Goal: Information Seeking & Learning: Learn about a topic

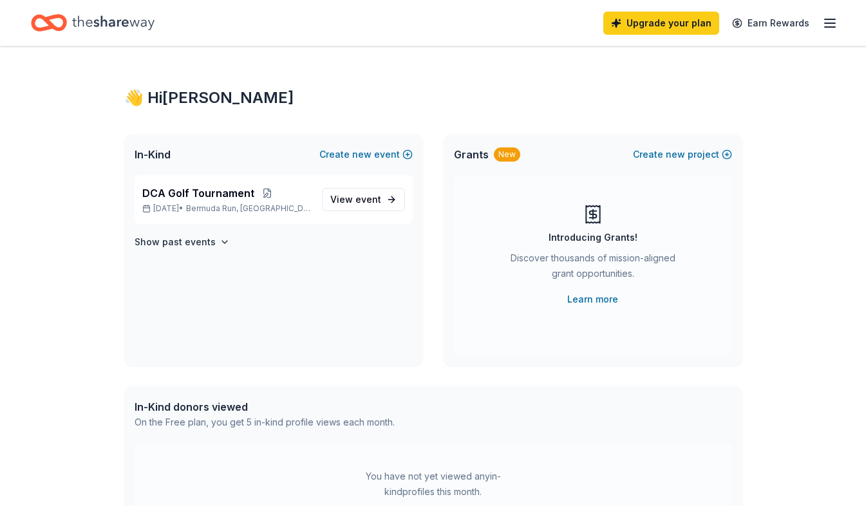
click at [836, 30] on icon "button" at bounding box center [829, 22] width 15 height 15
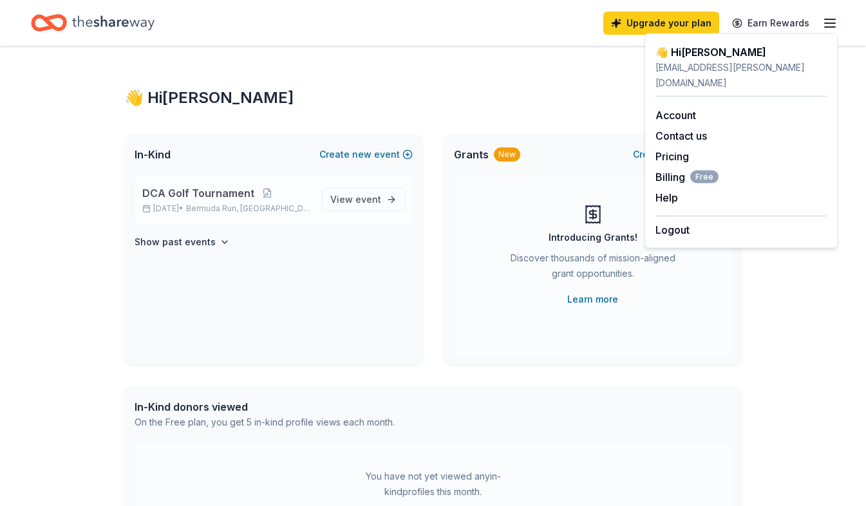
click at [185, 208] on p "[DATE] • [GEOGRAPHIC_DATA], [GEOGRAPHIC_DATA]" at bounding box center [226, 208] width 169 height 10
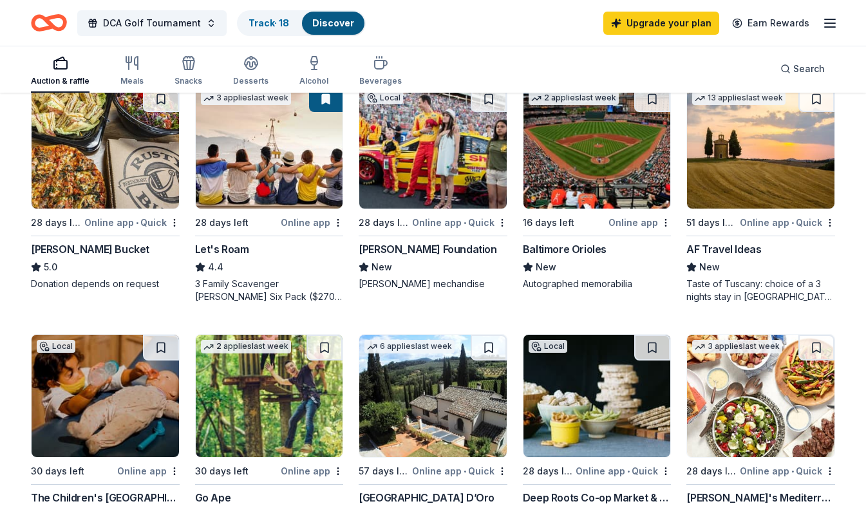
scroll to position [708, 0]
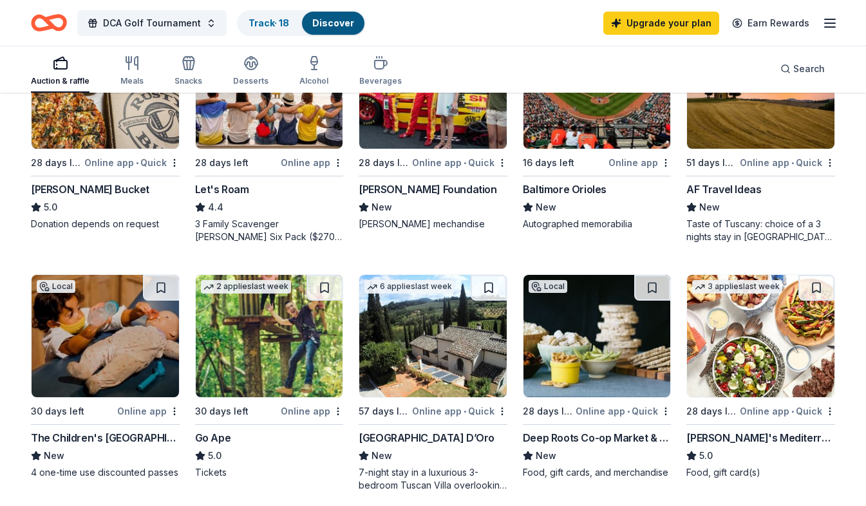
click at [122, 439] on div "The Children's [GEOGRAPHIC_DATA]" at bounding box center [105, 437] width 149 height 15
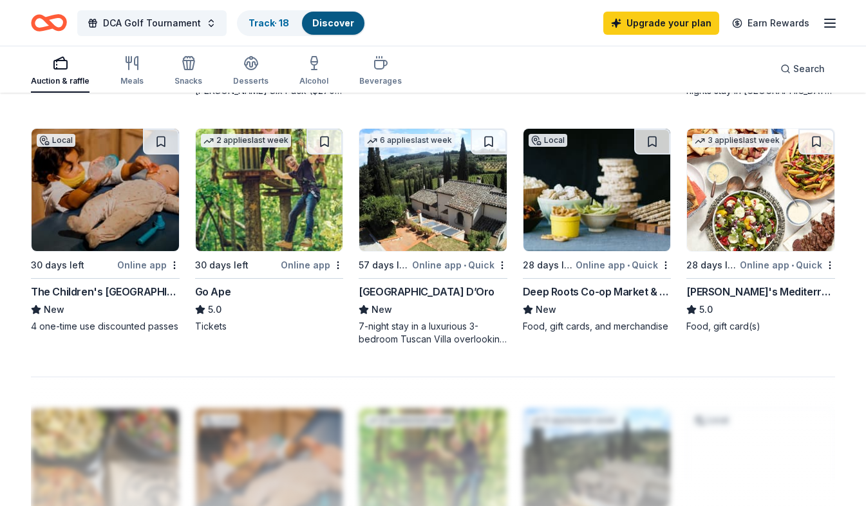
scroll to position [837, 0]
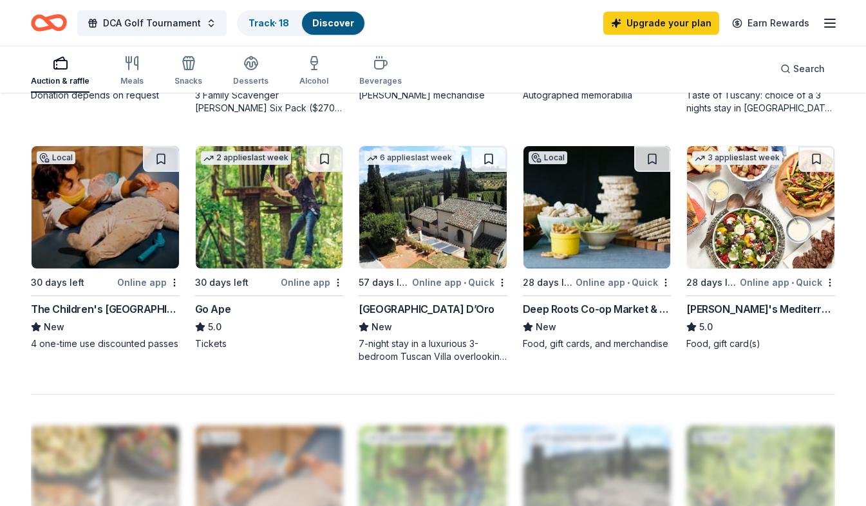
click at [554, 210] on img at bounding box center [596, 207] width 147 height 122
click at [266, 23] on link "Track · 19" at bounding box center [268, 22] width 41 height 11
click at [321, 19] on link "Discover" at bounding box center [333, 22] width 42 height 11
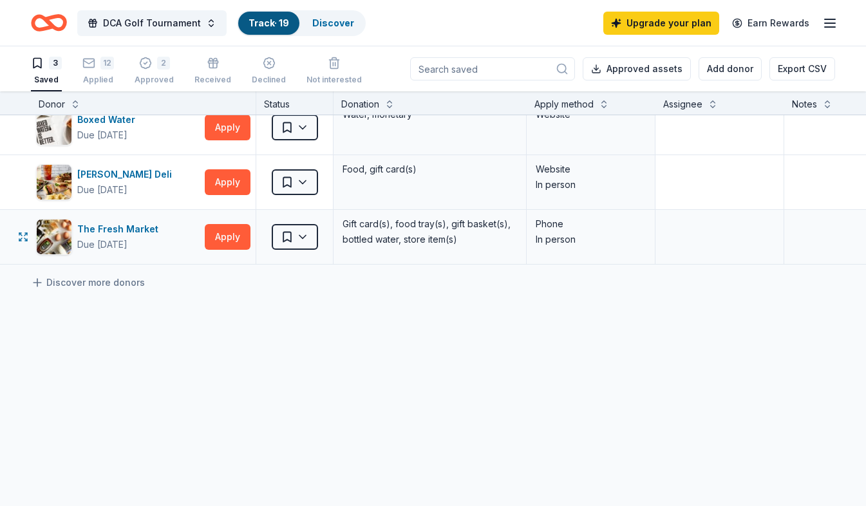
scroll to position [24, 0]
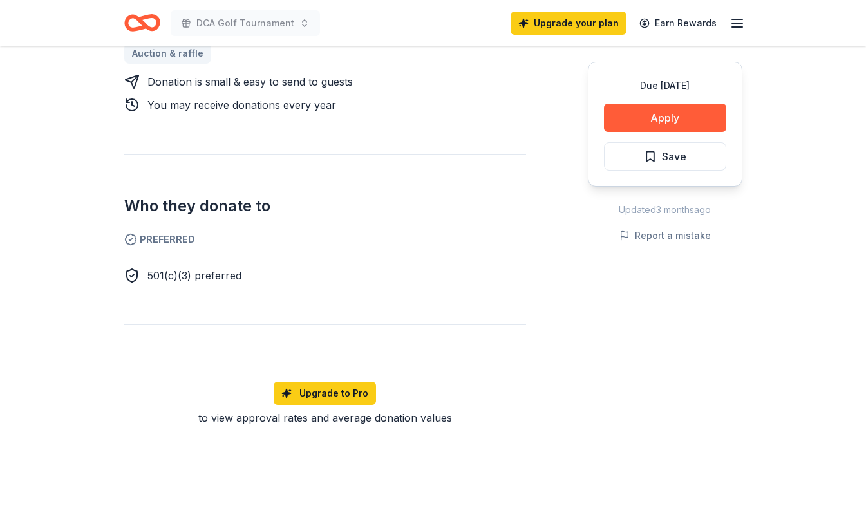
scroll to position [644, 0]
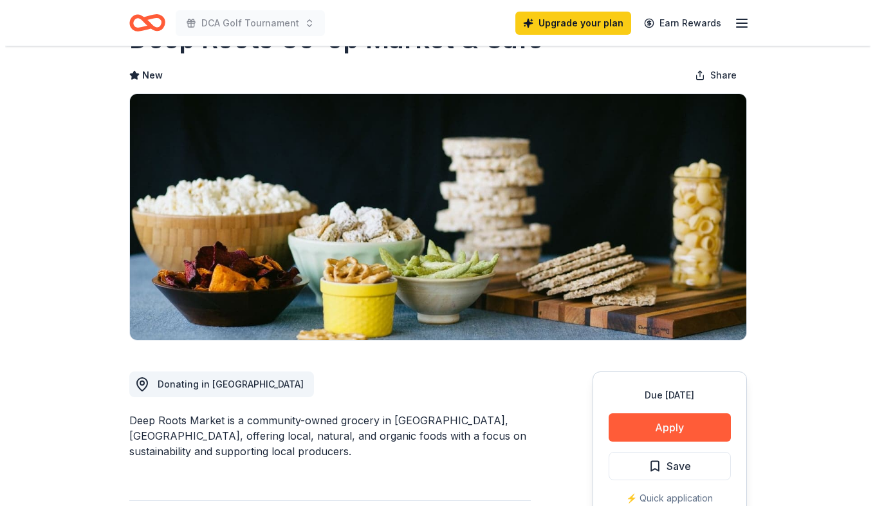
scroll to position [64, 0]
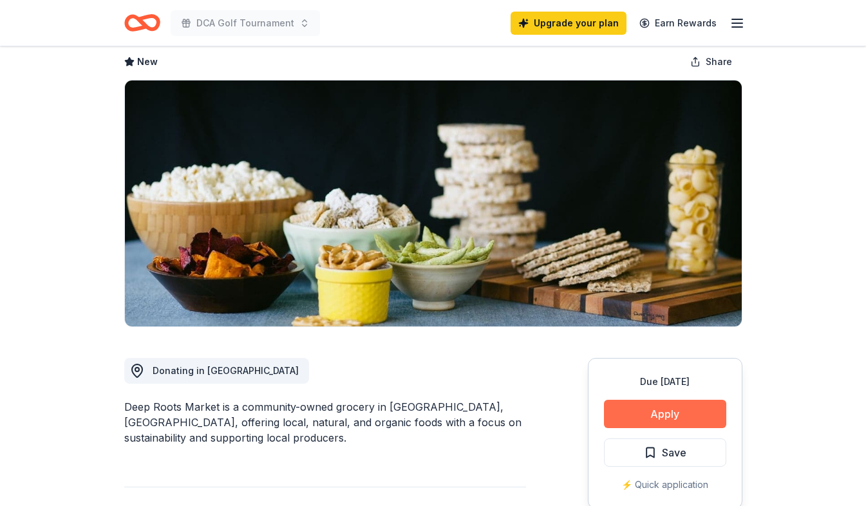
click at [646, 414] on button "Apply" at bounding box center [665, 414] width 122 height 28
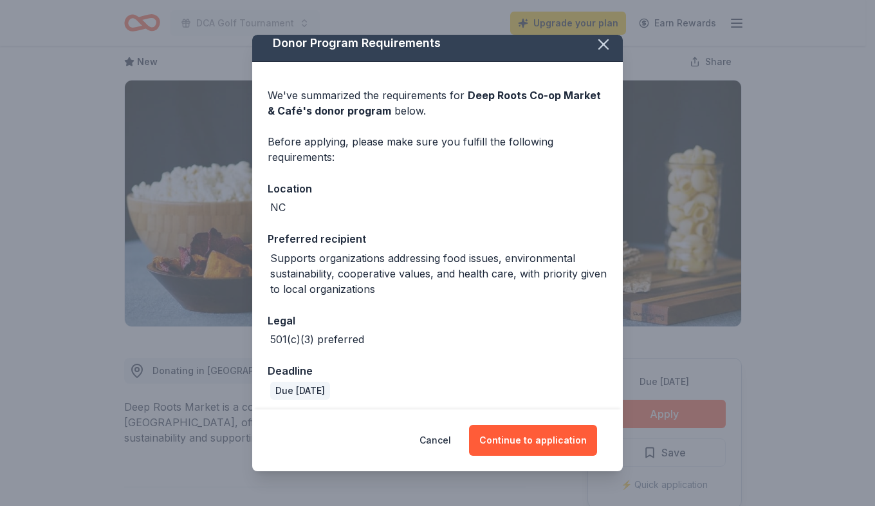
scroll to position [15, 0]
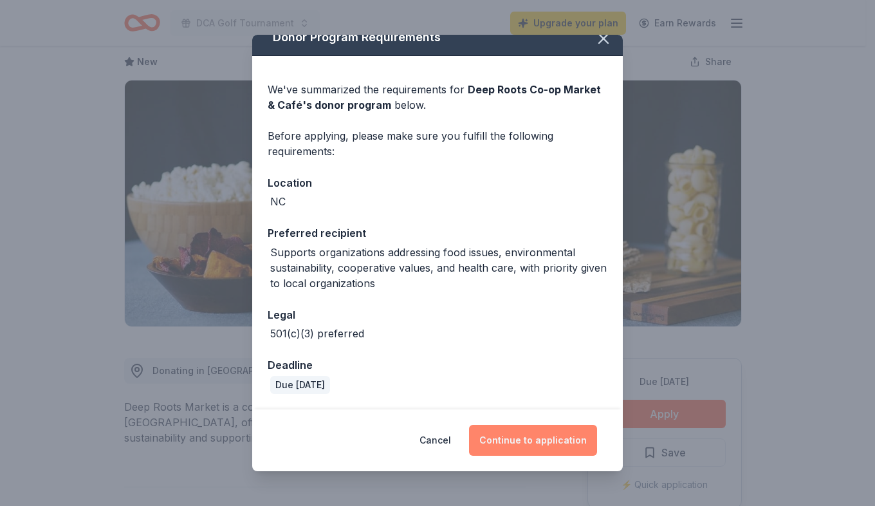
click at [519, 439] on button "Continue to application" at bounding box center [533, 440] width 128 height 31
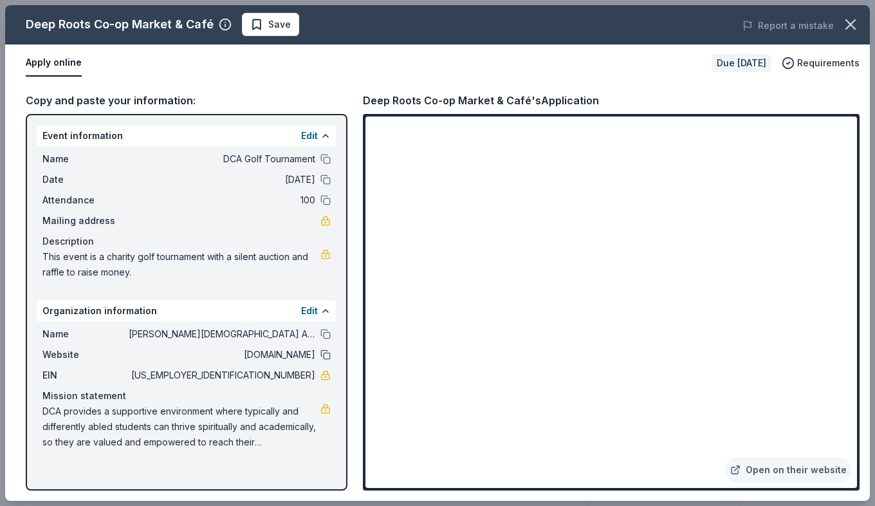
click at [326, 353] on button at bounding box center [326, 355] width 10 height 10
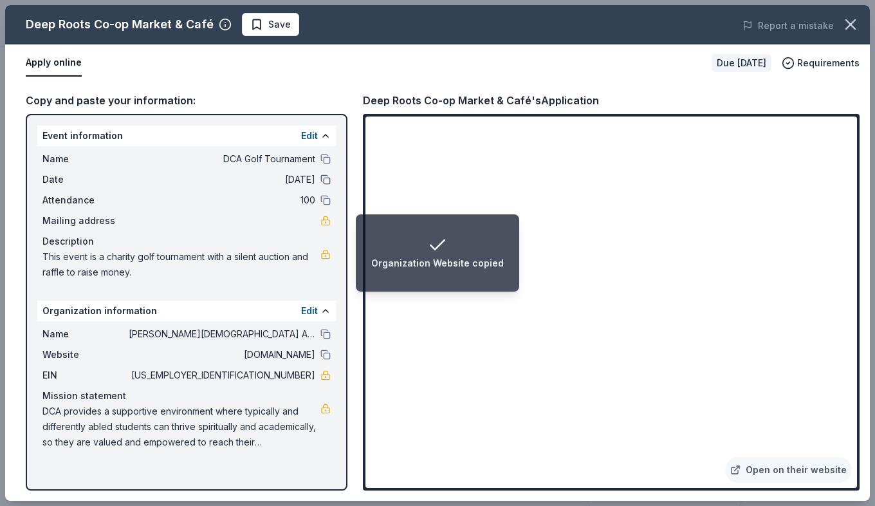
click at [322, 181] on button at bounding box center [326, 179] width 10 height 10
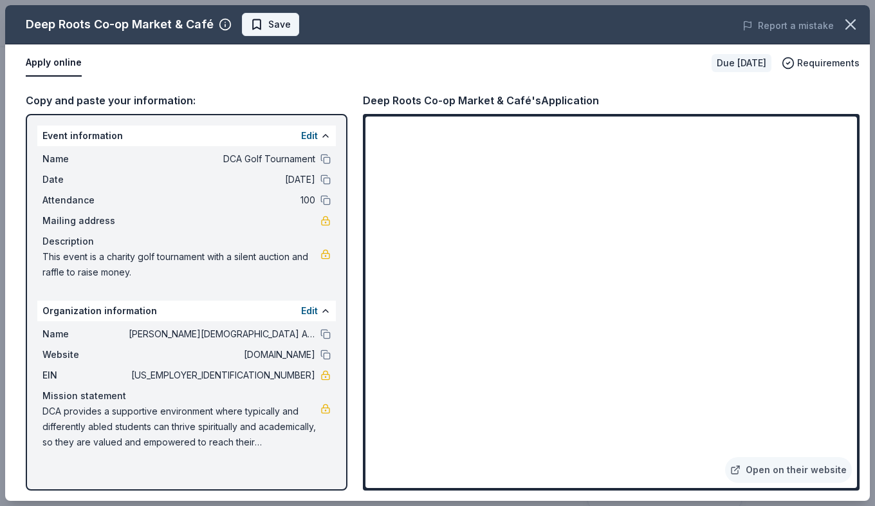
click at [268, 23] on span "Save" at bounding box center [279, 24] width 23 height 15
click at [852, 32] on icon "button" at bounding box center [851, 24] width 18 height 18
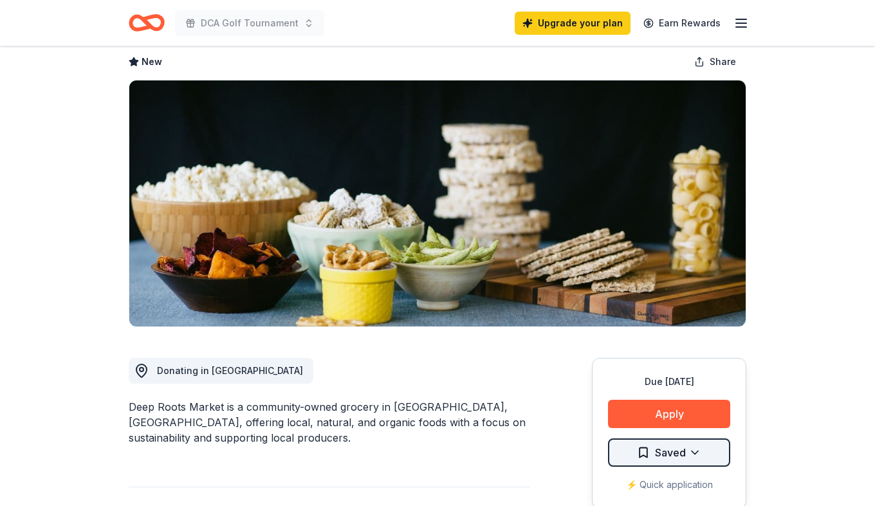
click at [675, 442] on html "DCA Golf Tournament Upgrade your plan Earn Rewards Due in 28 days Share Deep Ro…" at bounding box center [437, 189] width 875 height 506
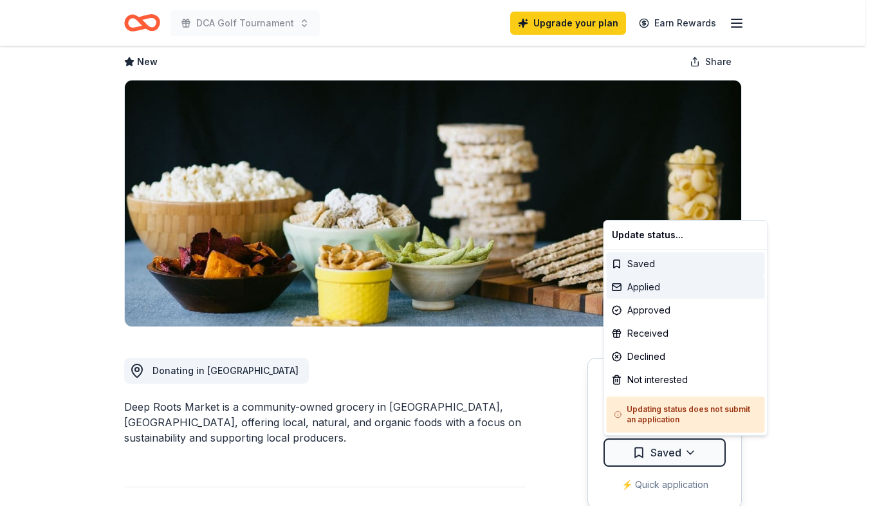
click at [657, 283] on div "Applied" at bounding box center [686, 286] width 158 height 23
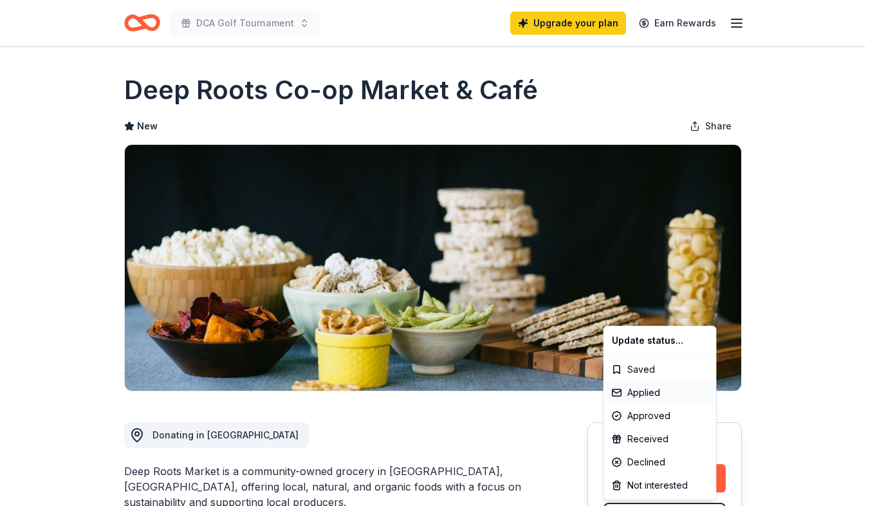
scroll to position [0, 0]
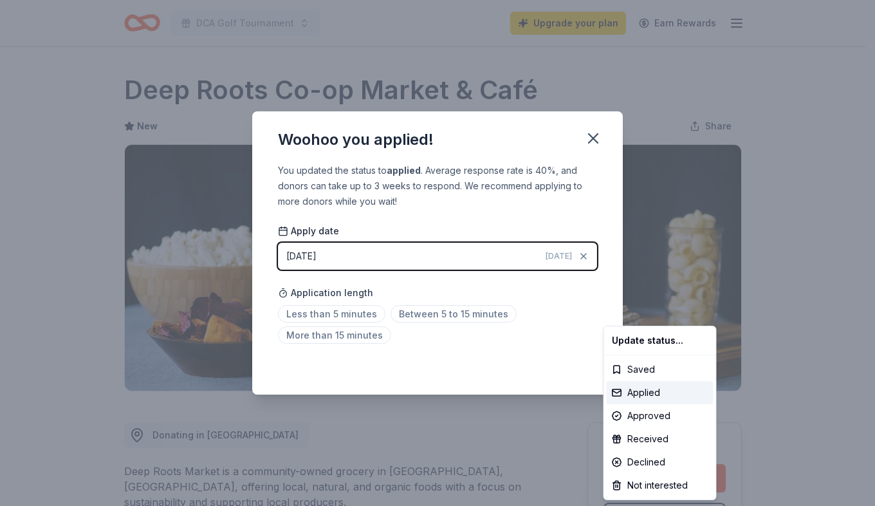
click at [358, 317] on html "DCA Golf Tournament Upgrade your plan Earn Rewards Due in 28 days Share Deep Ro…" at bounding box center [437, 253] width 875 height 506
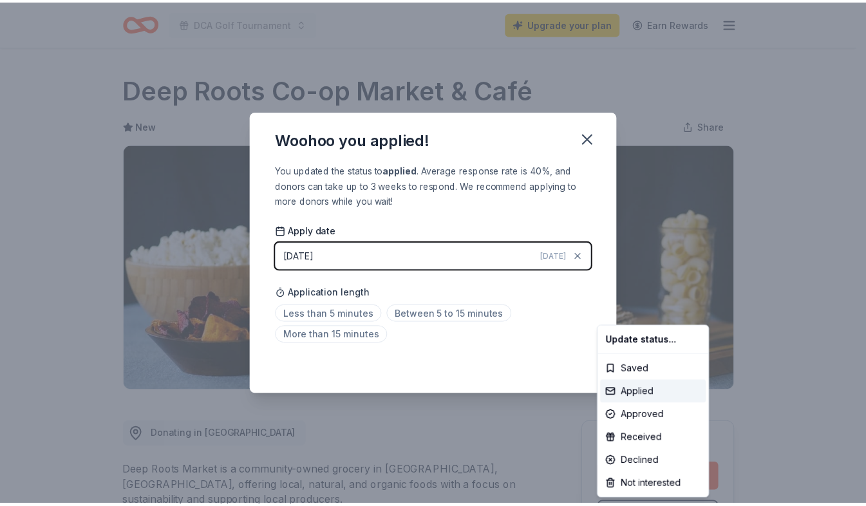
scroll to position [25, 0]
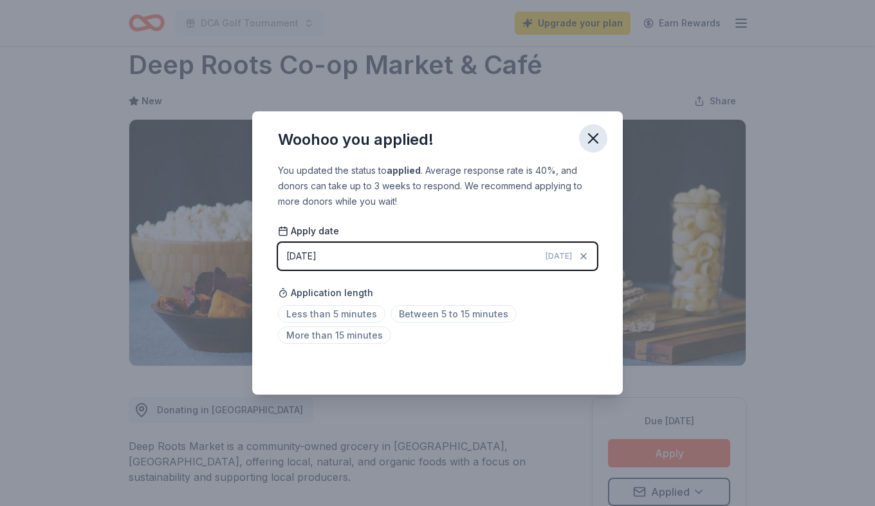
click at [594, 140] on icon "button" at bounding box center [593, 138] width 18 height 18
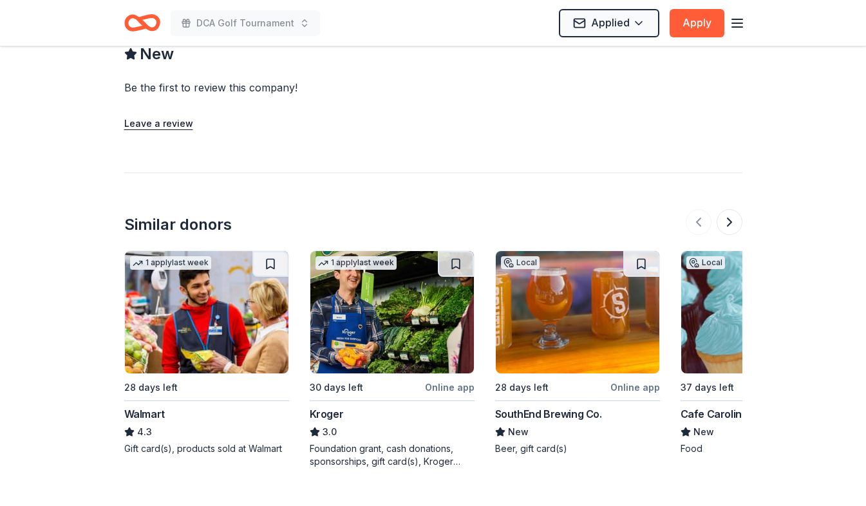
scroll to position [1184, 0]
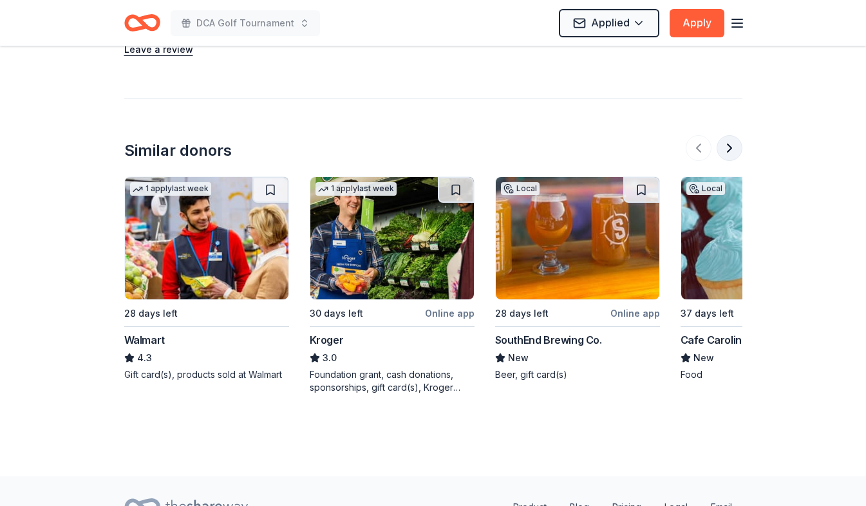
click at [725, 152] on button at bounding box center [729, 148] width 26 height 26
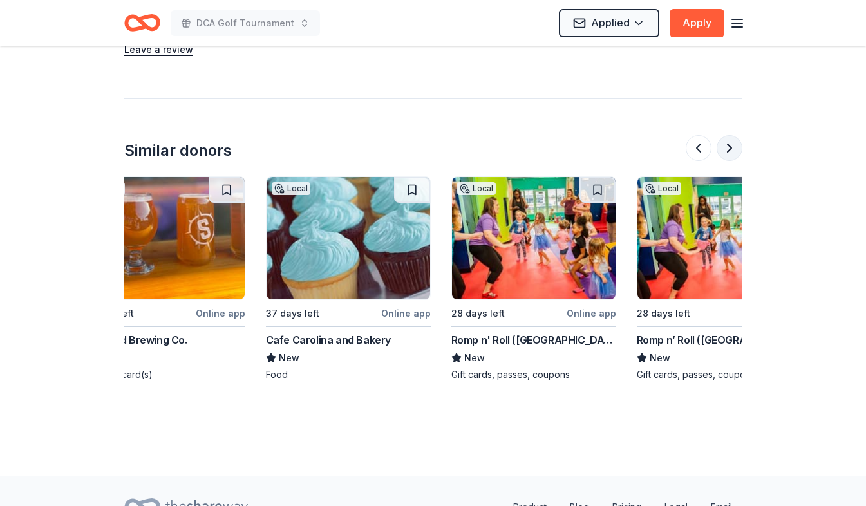
scroll to position [0, 556]
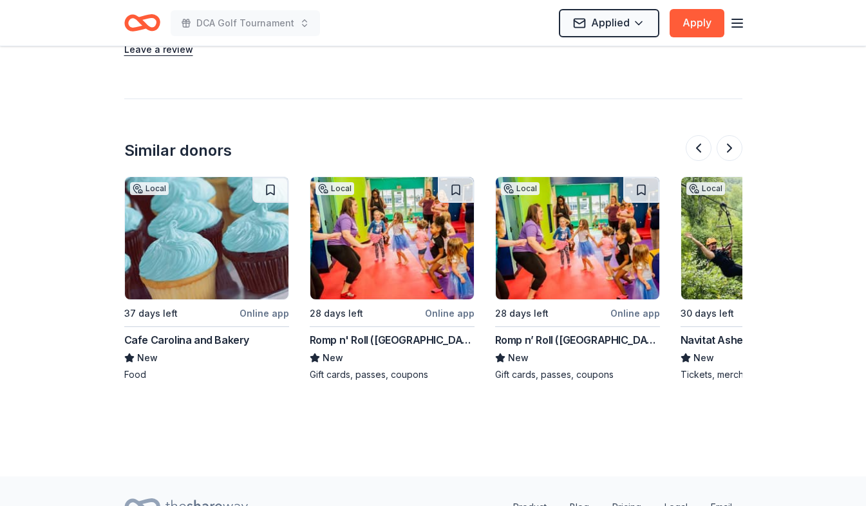
click at [163, 274] on img at bounding box center [206, 238] width 163 height 122
click at [729, 144] on button at bounding box center [729, 148] width 26 height 26
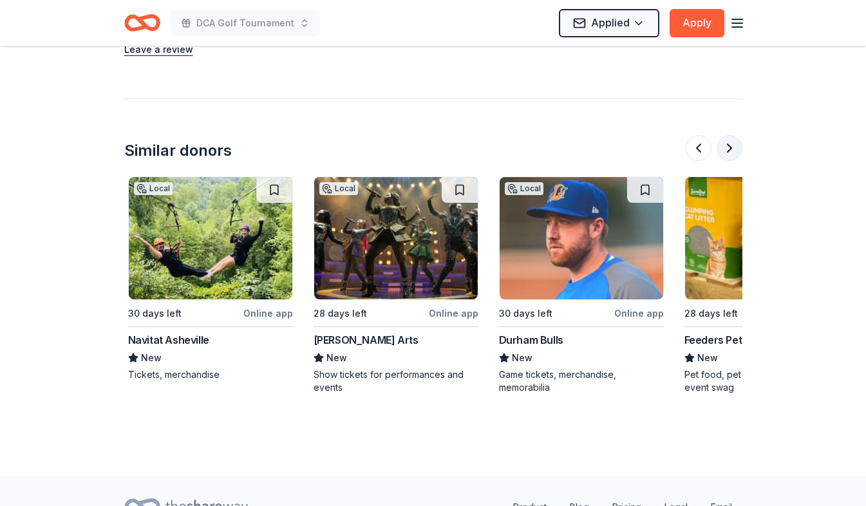
scroll to position [0, 1112]
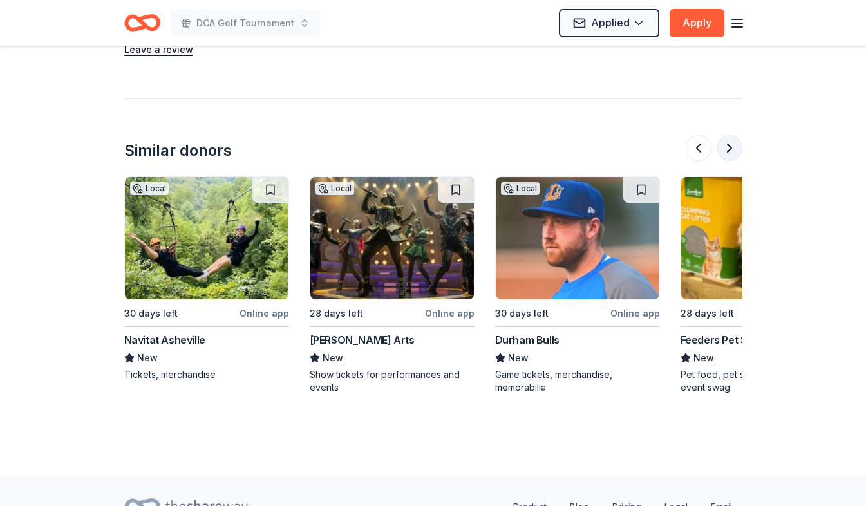
click at [731, 144] on button at bounding box center [729, 148] width 26 height 26
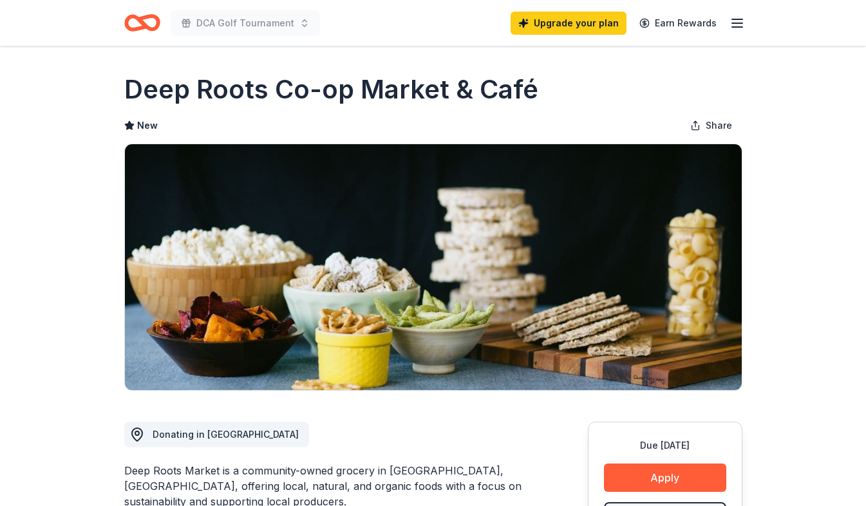
scroll to position [0, 0]
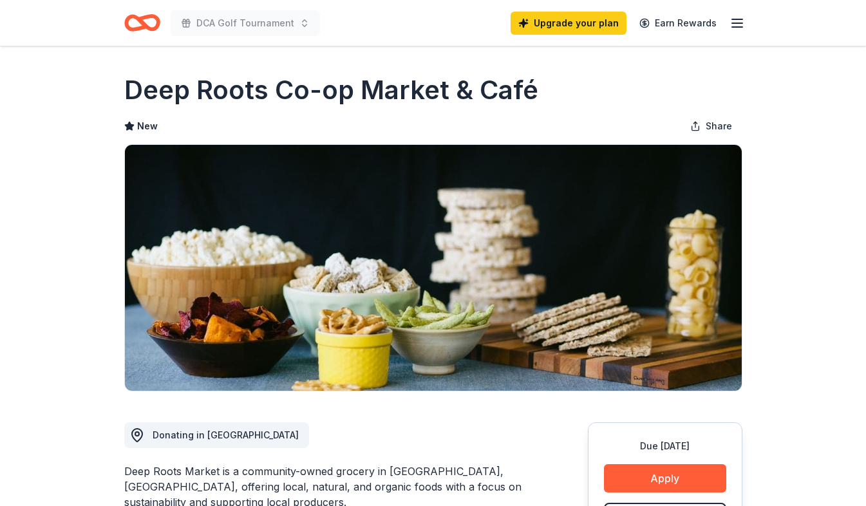
click at [145, 17] on icon "Home" at bounding box center [148, 22] width 20 height 13
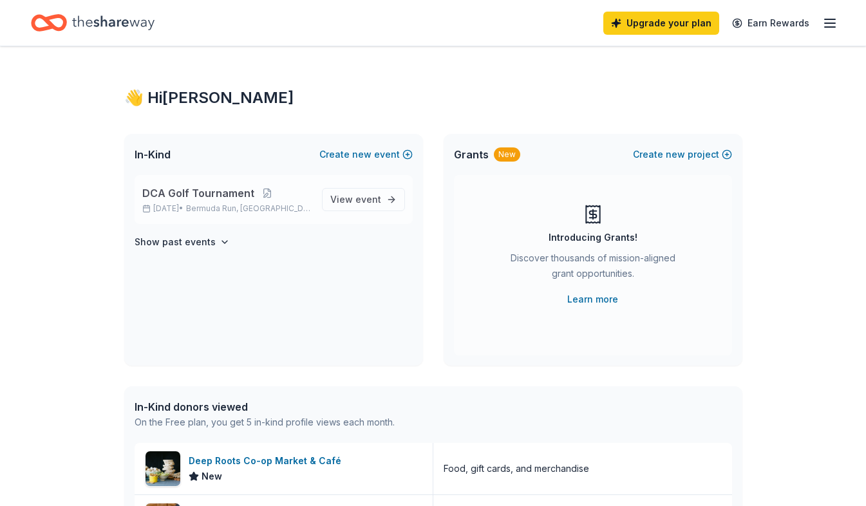
click at [213, 193] on span "DCA Golf Tournament" at bounding box center [198, 192] width 112 height 15
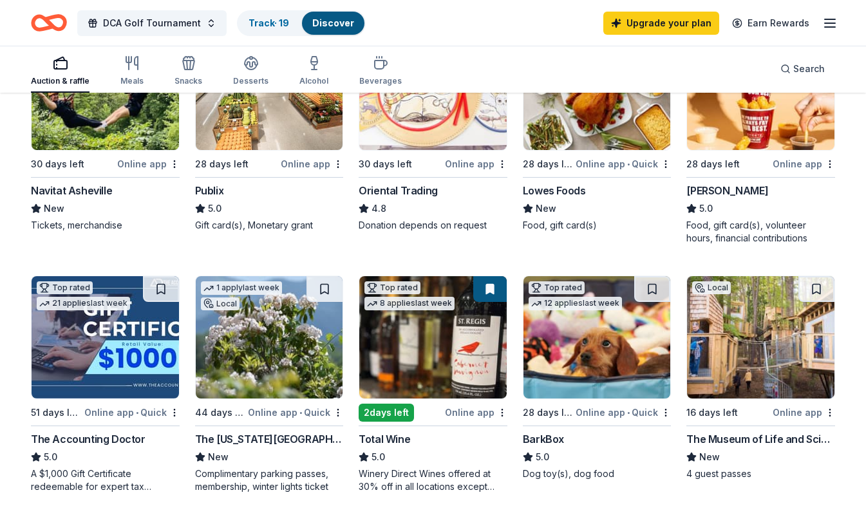
scroll to position [223, 0]
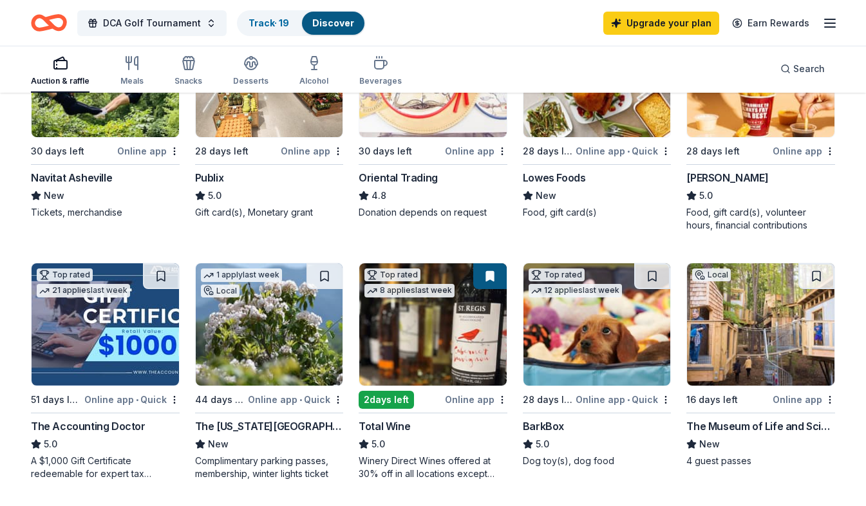
click at [127, 467] on div "A $1,000 Gift Certificate redeemable for expert tax preparation or tax resoluti…" at bounding box center [105, 467] width 149 height 26
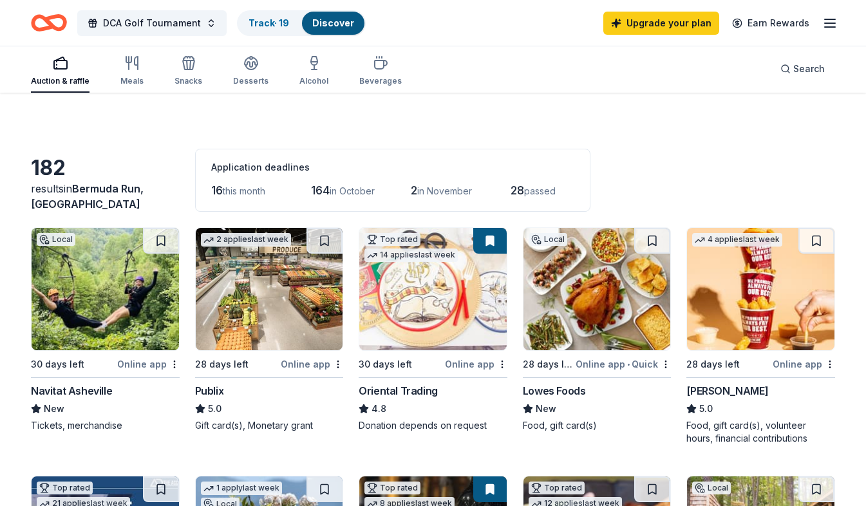
scroll to position [0, 0]
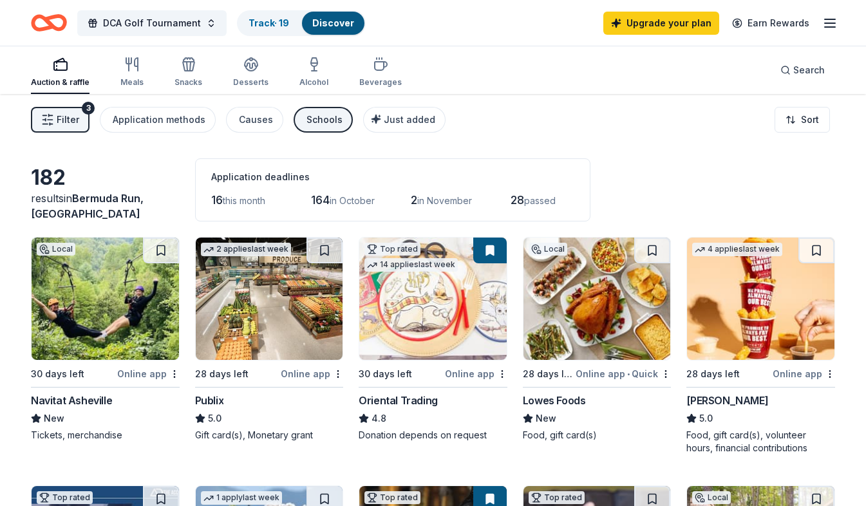
click at [587, 303] on img at bounding box center [596, 299] width 147 height 122
click at [723, 290] on img at bounding box center [760, 299] width 147 height 122
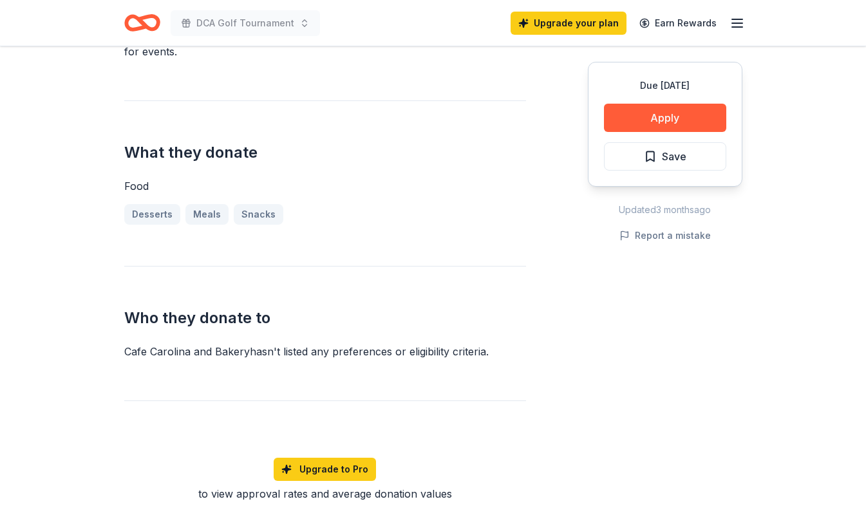
scroll to position [515, 0]
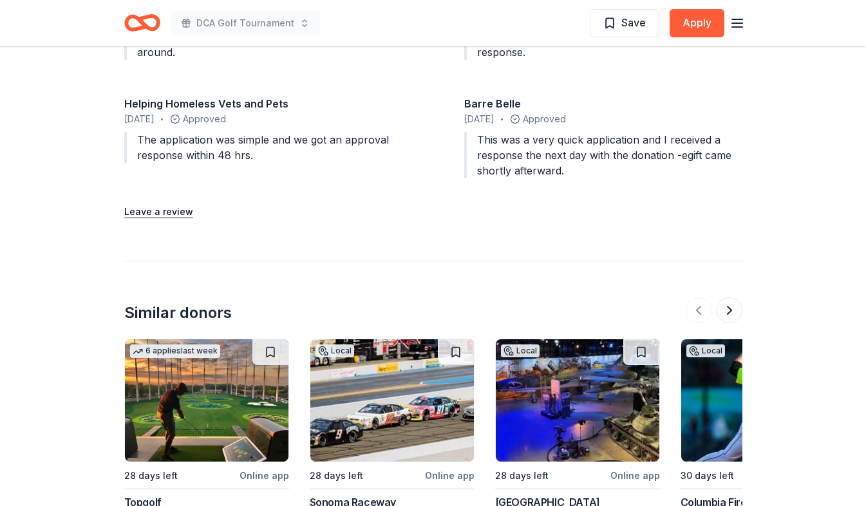
scroll to position [1609, 0]
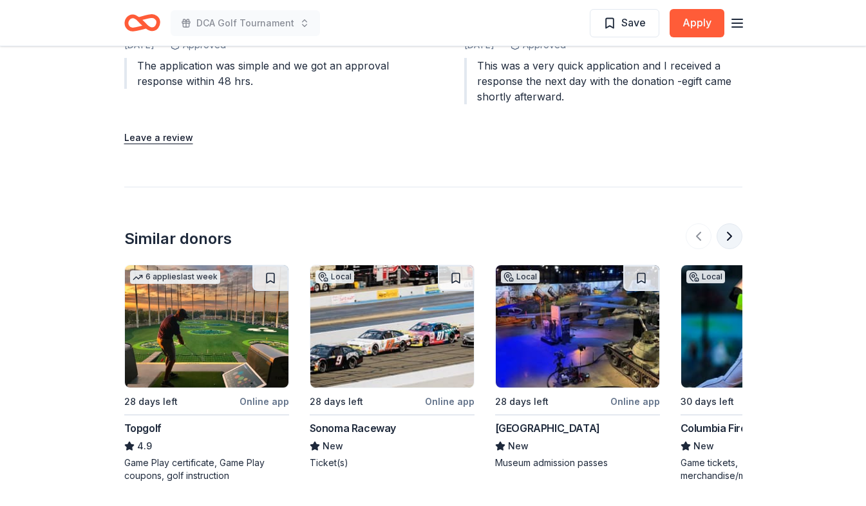
click at [731, 233] on button at bounding box center [729, 236] width 26 height 26
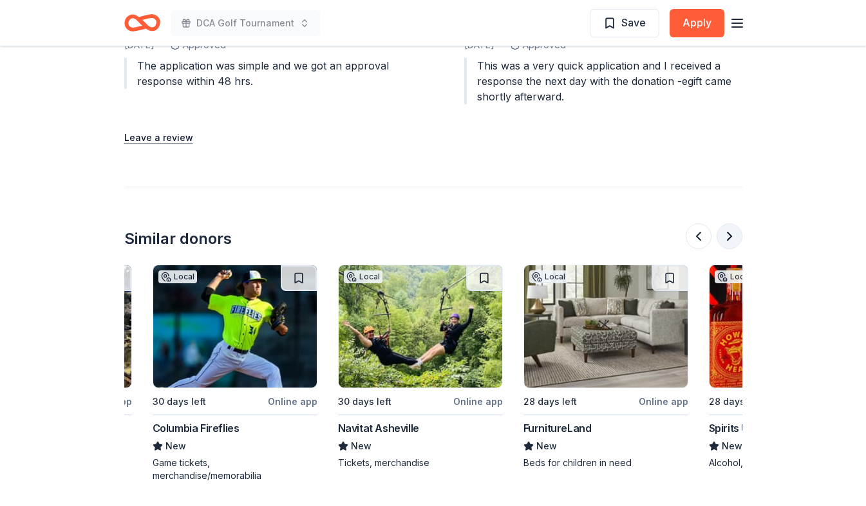
scroll to position [0, 556]
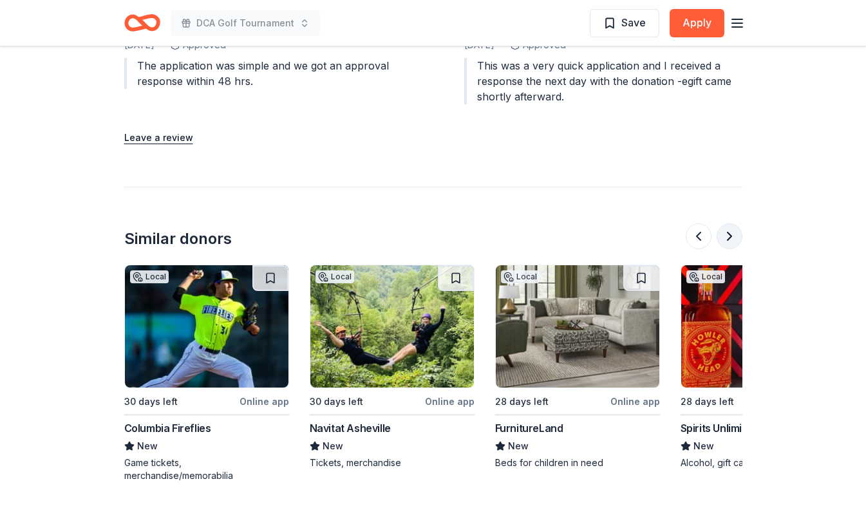
click at [731, 233] on button at bounding box center [729, 236] width 26 height 26
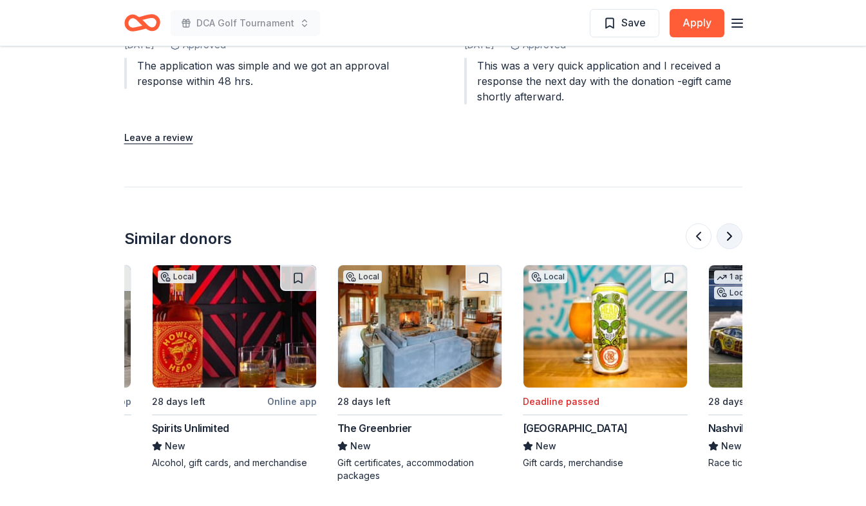
scroll to position [0, 1112]
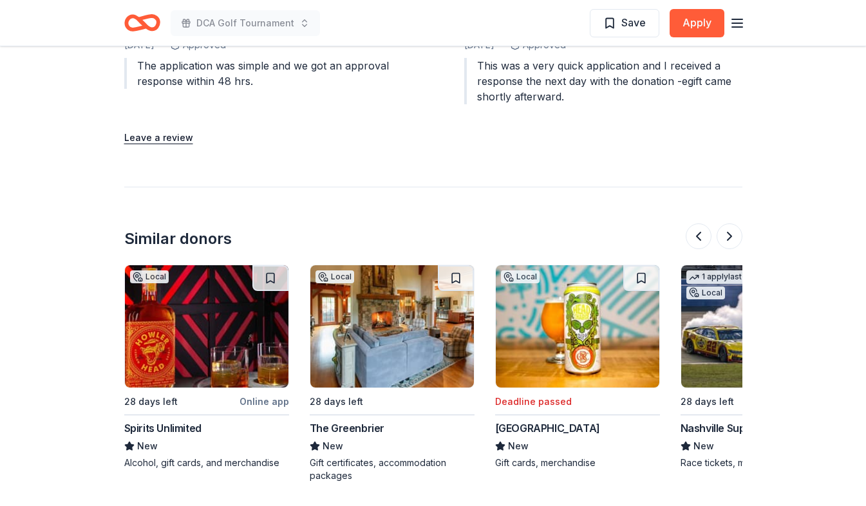
click at [390, 471] on div "Gift certificates, accommodation packages" at bounding box center [392, 469] width 165 height 26
click at [735, 232] on button at bounding box center [729, 236] width 26 height 26
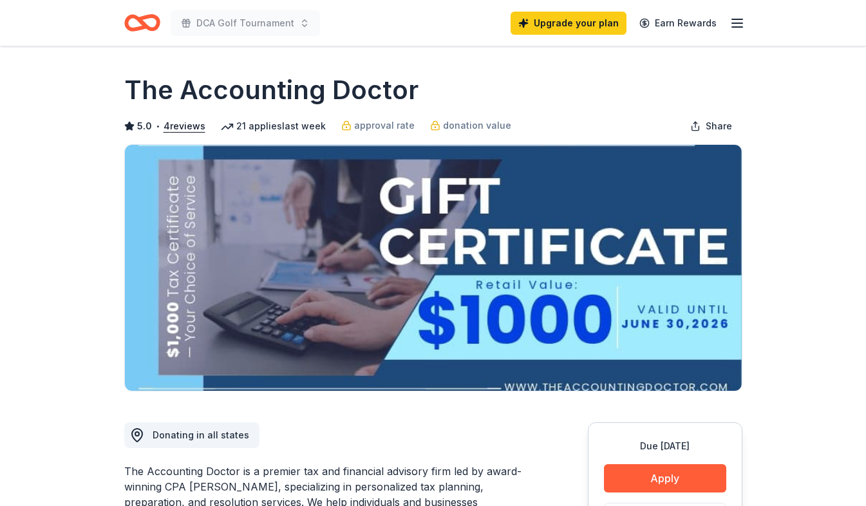
scroll to position [0, 0]
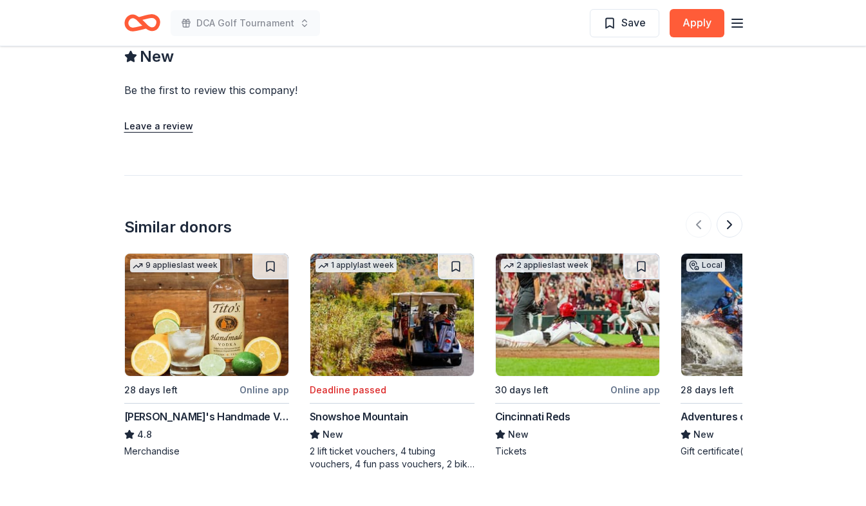
scroll to position [1030, 0]
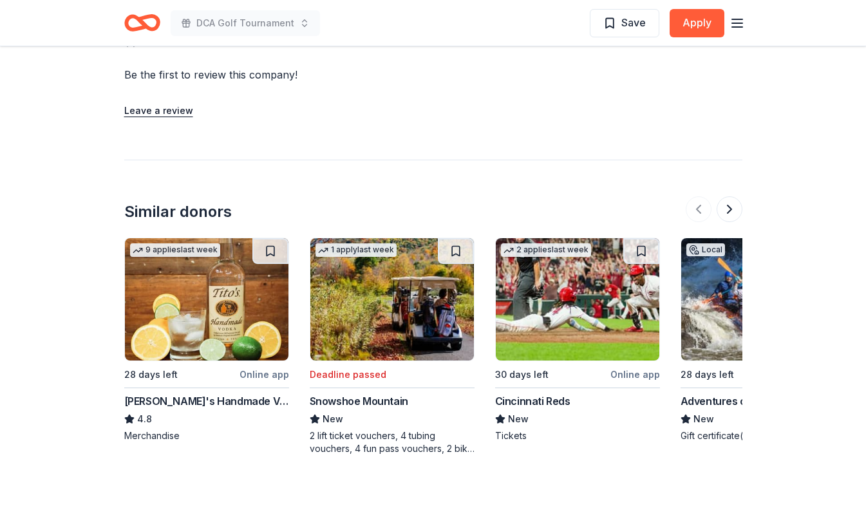
click at [382, 434] on div "2 lift ticket vouchers, 4 tubing vouchers, 4 fun pass vouchers, 2 bike park vou…" at bounding box center [392, 442] width 165 height 26
click at [731, 204] on button at bounding box center [729, 209] width 26 height 26
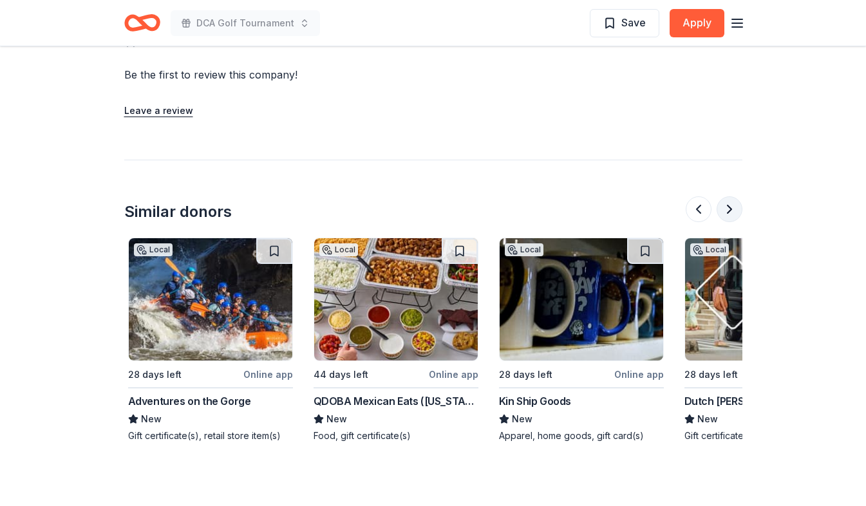
scroll to position [0, 556]
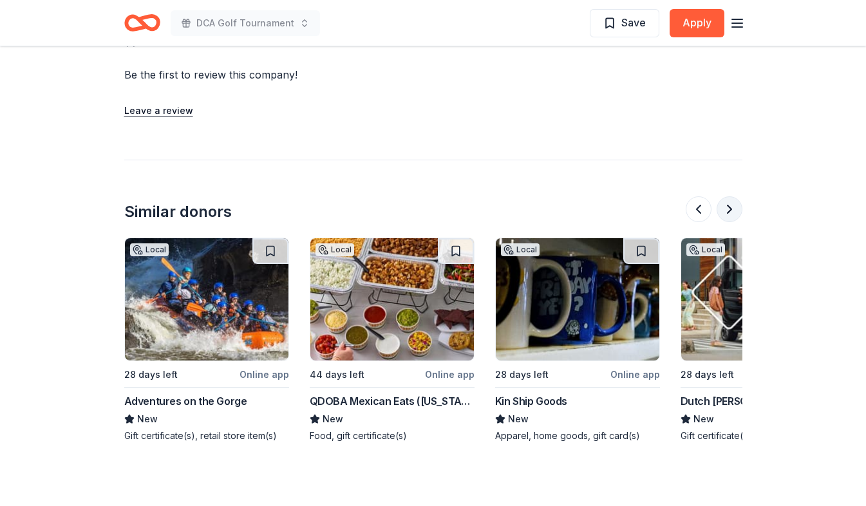
click at [731, 204] on button at bounding box center [729, 209] width 26 height 26
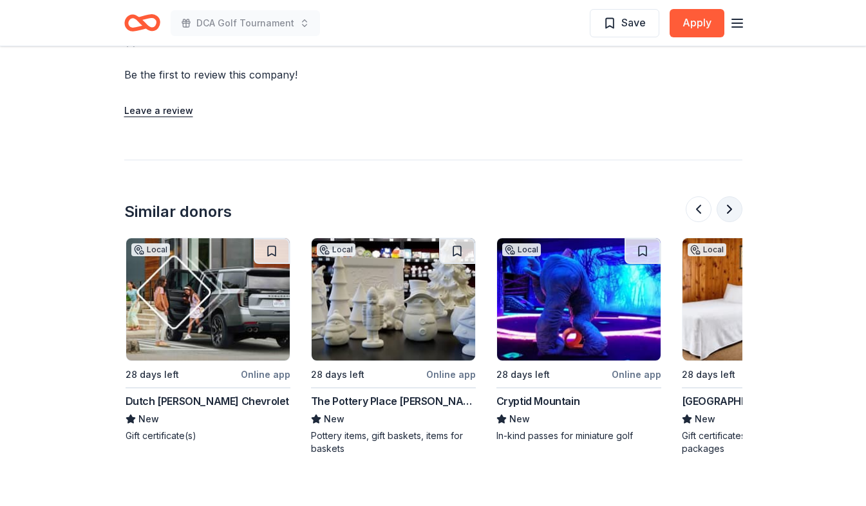
scroll to position [0, 1112]
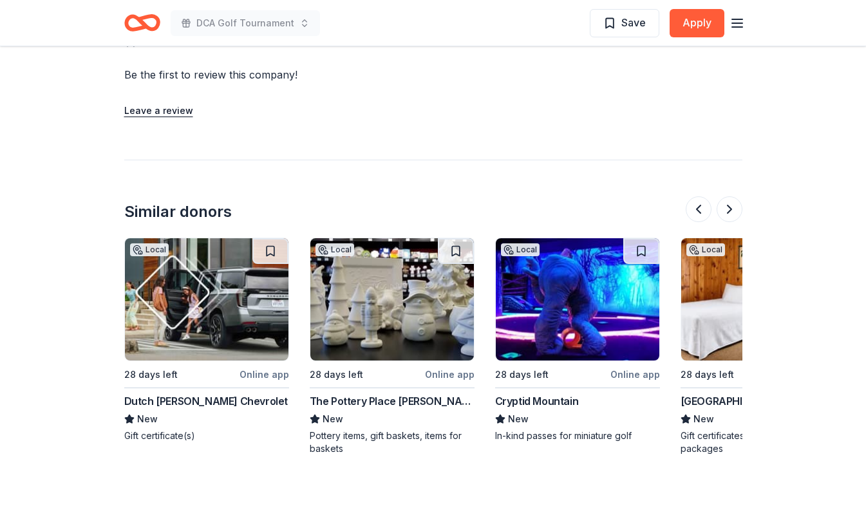
click at [182, 430] on div "Gift certificate(s)" at bounding box center [206, 435] width 165 height 13
click at [730, 217] on button at bounding box center [729, 209] width 26 height 26
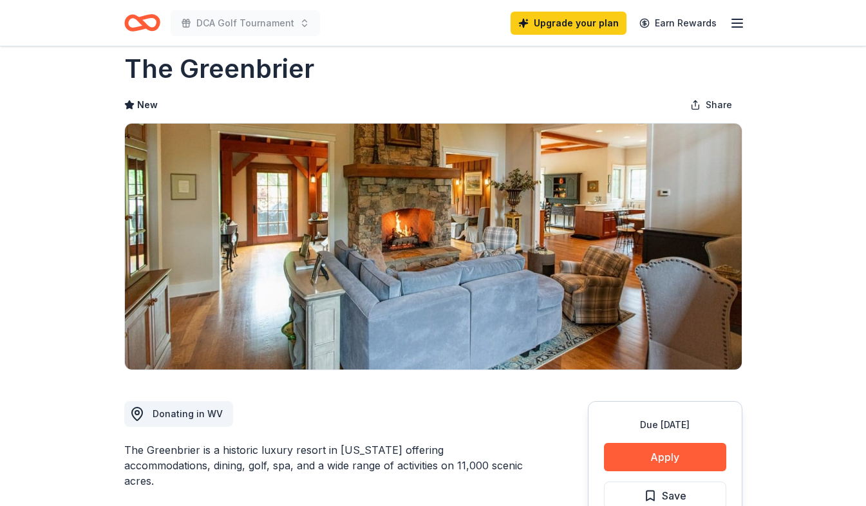
scroll to position [0, 0]
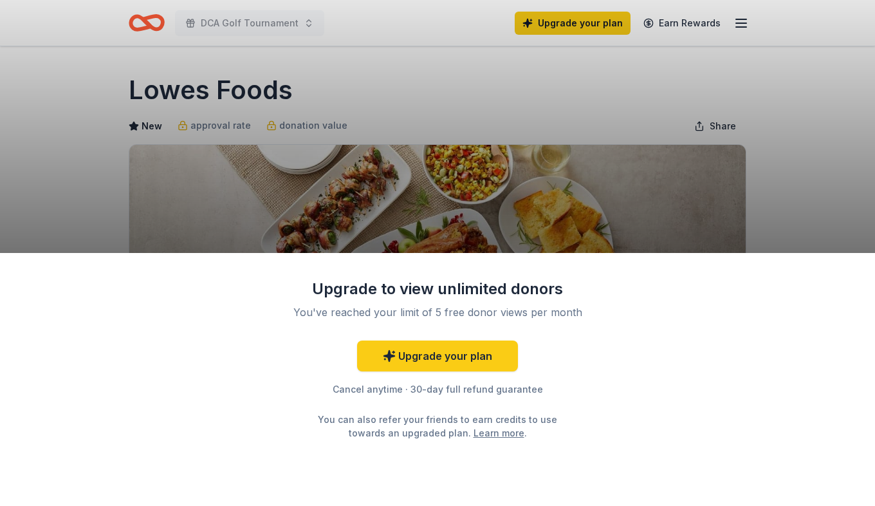
click at [763, 145] on div "Upgrade to view unlimited donors You've reached your limit of 5 free donor view…" at bounding box center [437, 253] width 875 height 506
